Goal: Task Accomplishment & Management: Complete application form

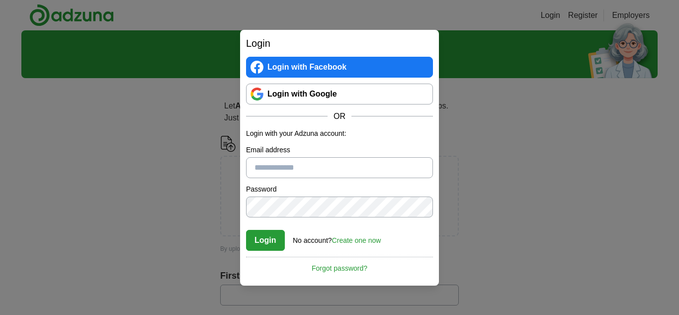
click at [177, 281] on div "Login Login with Facebook Login with Google OR Login with your Adzuna account: …" at bounding box center [339, 157] width 679 height 315
click at [229, 139] on div "Login Login with Facebook Login with Google OR Login with your Adzuna account: …" at bounding box center [339, 157] width 679 height 315
click at [130, 275] on div "Login Login with Facebook Login with Google OR Login with your Adzuna account: …" at bounding box center [339, 157] width 679 height 315
click at [347, 90] on link "Login with Google" at bounding box center [339, 94] width 187 height 21
